Goal: Task Accomplishment & Management: Manage account settings

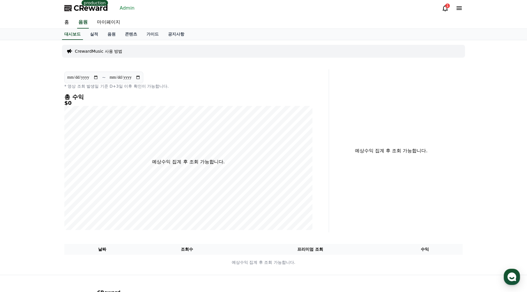
click at [127, 9] on link "Admin" at bounding box center [127, 7] width 20 height 9
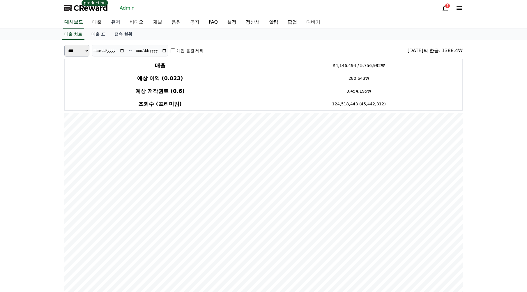
click at [117, 23] on link "유저" at bounding box center [115, 22] width 19 height 12
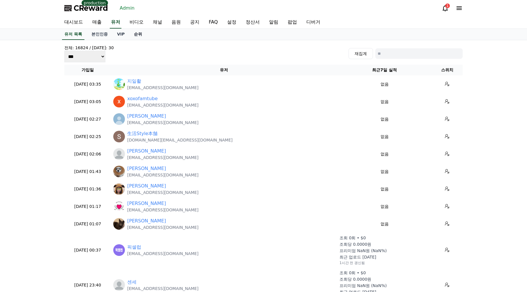
click at [136, 32] on link "순위" at bounding box center [137, 34] width 17 height 11
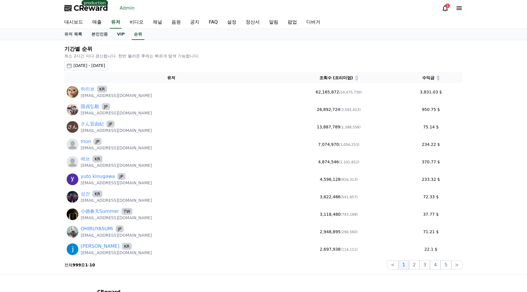
click at [440, 79] on div "수익금" at bounding box center [431, 78] width 59 height 6
click at [439, 79] on icon at bounding box center [438, 79] width 3 height 3
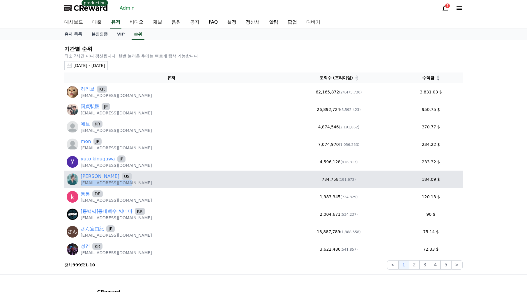
drag, startPoint x: 134, startPoint y: 183, endPoint x: 80, endPoint y: 185, distance: 54.0
click at [80, 185] on div "[PERSON_NAME] US [EMAIL_ADDRESS][DOMAIN_NAME]" at bounding box center [172, 179] width 210 height 13
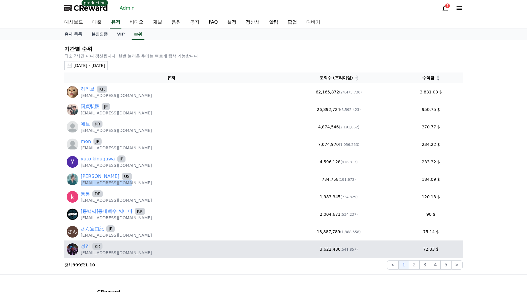
copy p "[EMAIL_ADDRESS][DOMAIN_NAME]"
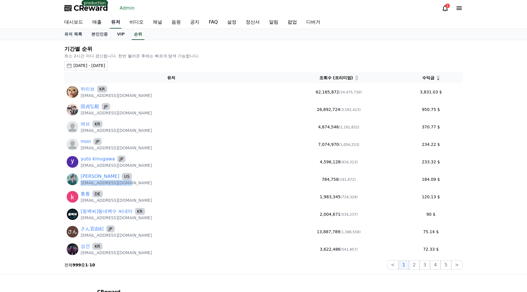
click at [116, 25] on link "유저" at bounding box center [116, 22] width 12 height 12
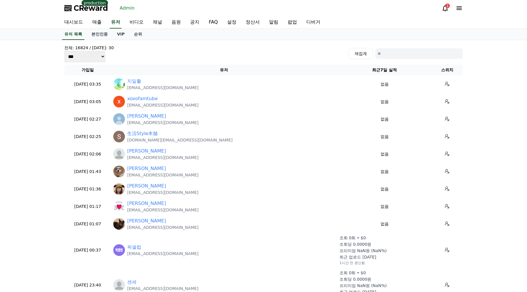
click at [413, 56] on input at bounding box center [419, 53] width 87 height 10
paste input "**********"
type input "**********"
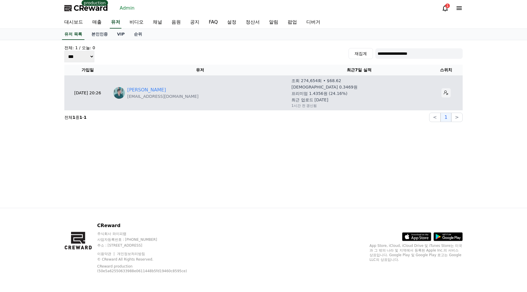
click at [444, 94] on icon at bounding box center [446, 93] width 4 height 4
